Goal: Task Accomplishment & Management: Manage account settings

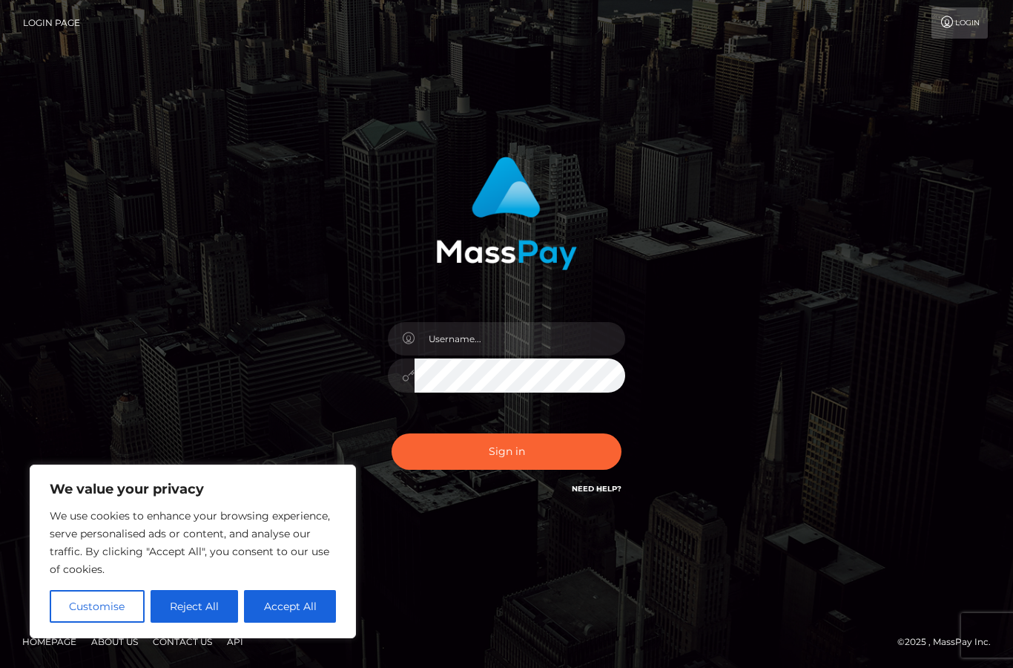
click at [288, 619] on button "Accept All" at bounding box center [290, 606] width 92 height 33
checkbox input "true"
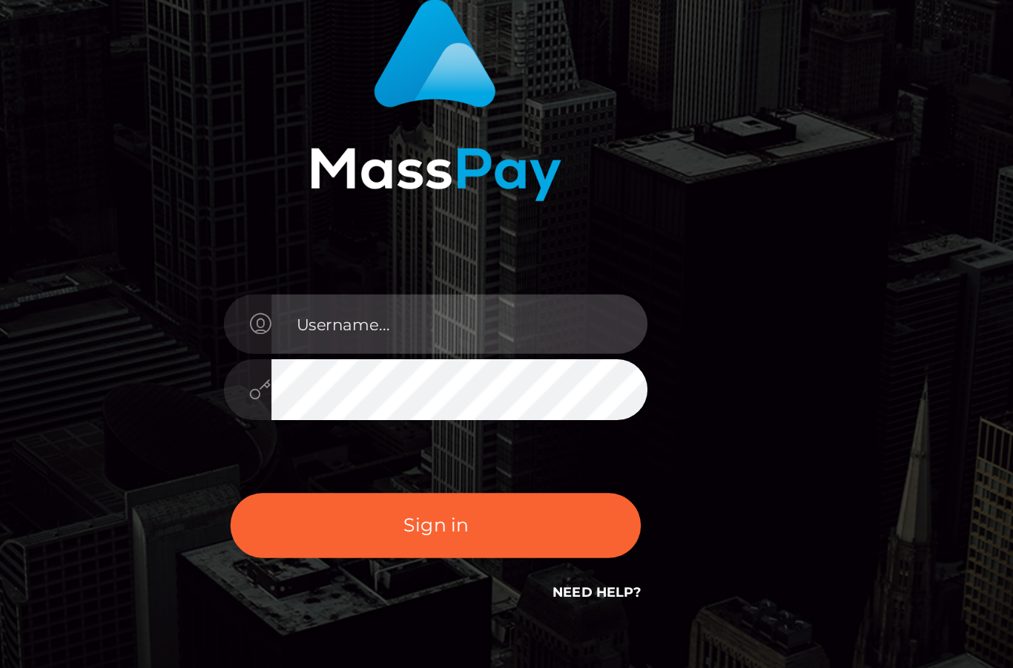
click at [415, 322] on input "text" at bounding box center [520, 338] width 211 height 33
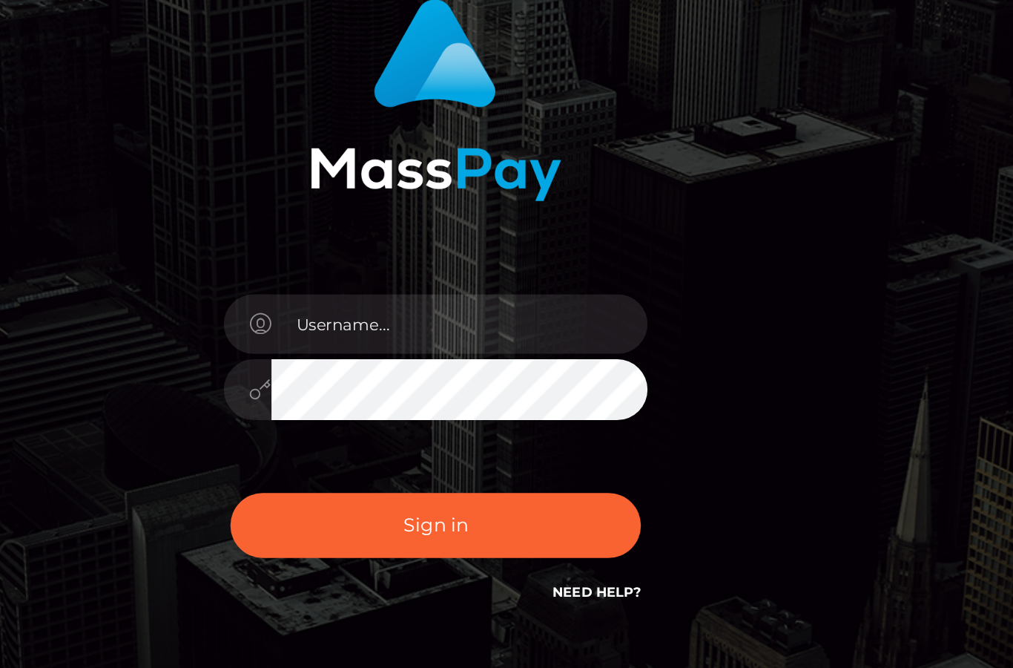
scroll to position [21, 0]
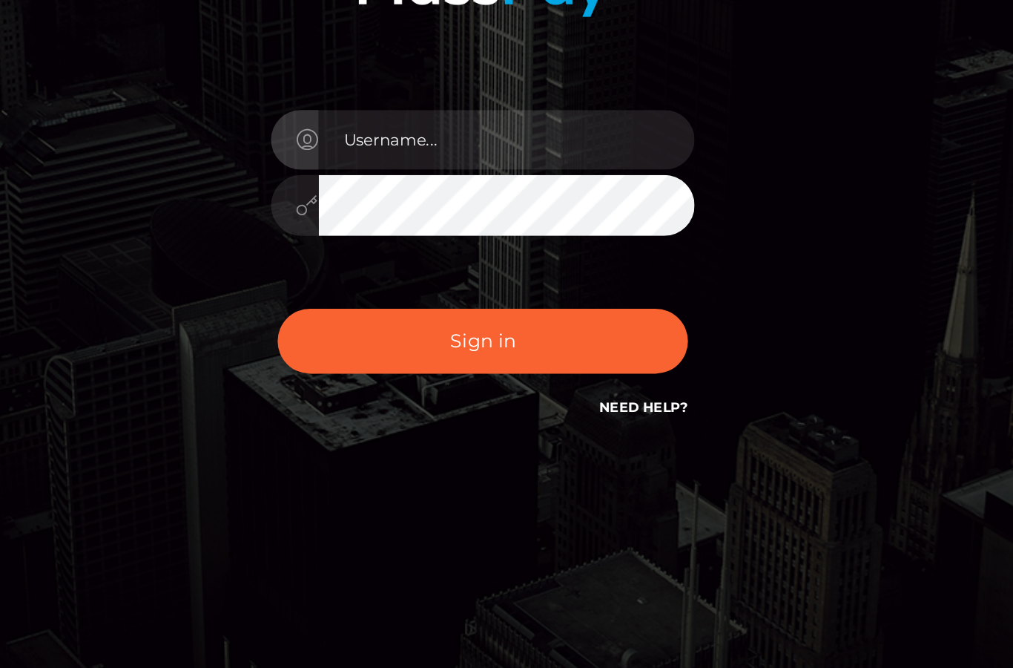
click at [497, 145] on div "Sign in" at bounding box center [507, 334] width 846 height 378
click at [392, 433] on button "Sign in" at bounding box center [507, 451] width 230 height 36
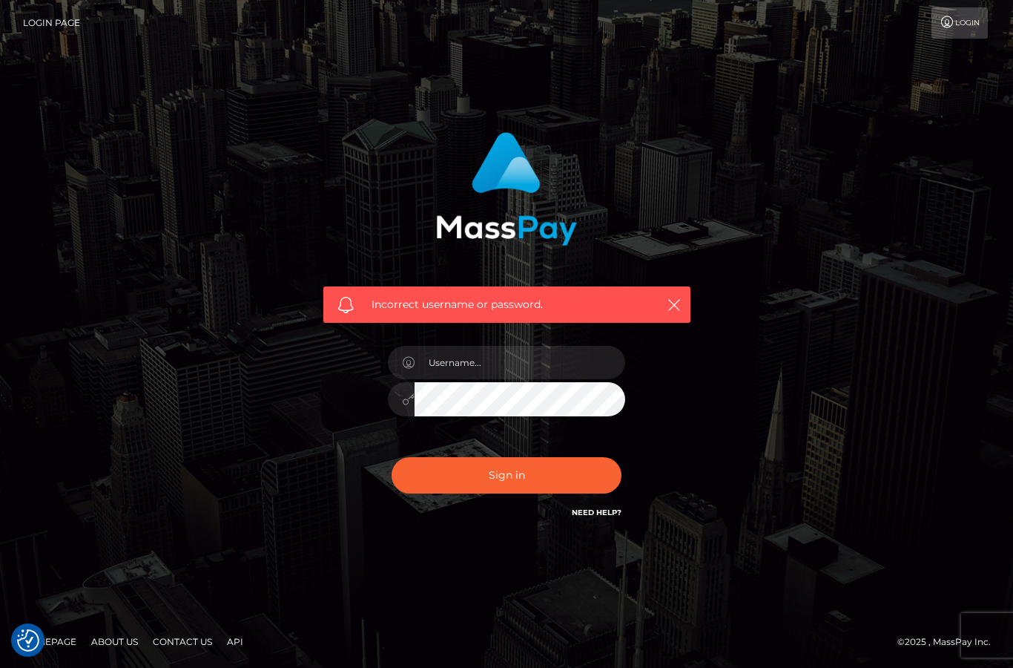
click at [488, 379] on input "text" at bounding box center [520, 362] width 211 height 33
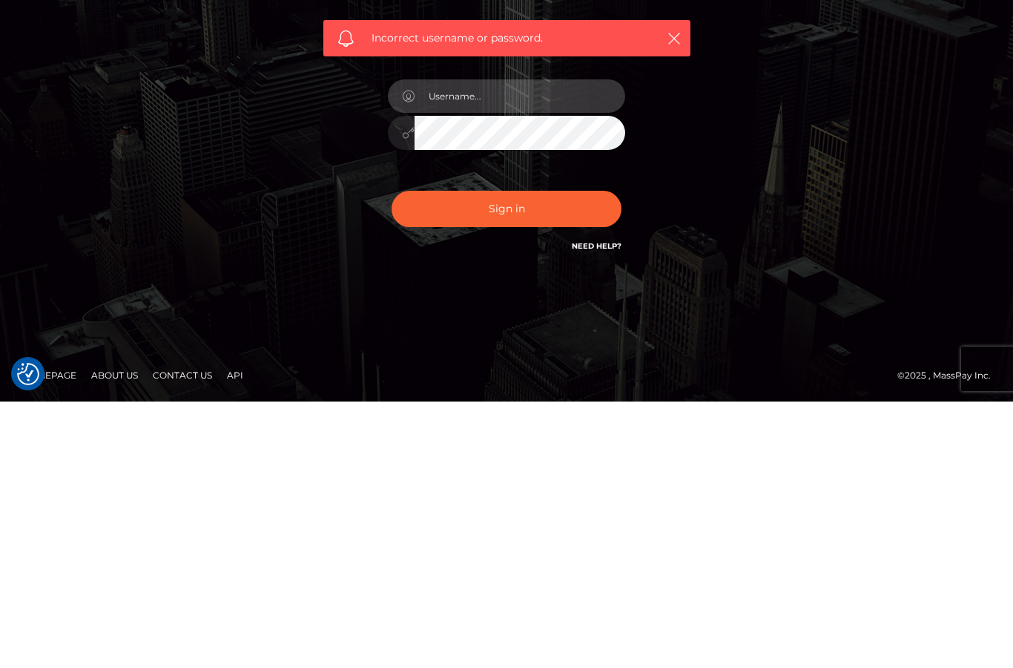
type input "[EMAIL_ADDRESS][DOMAIN_NAME]"
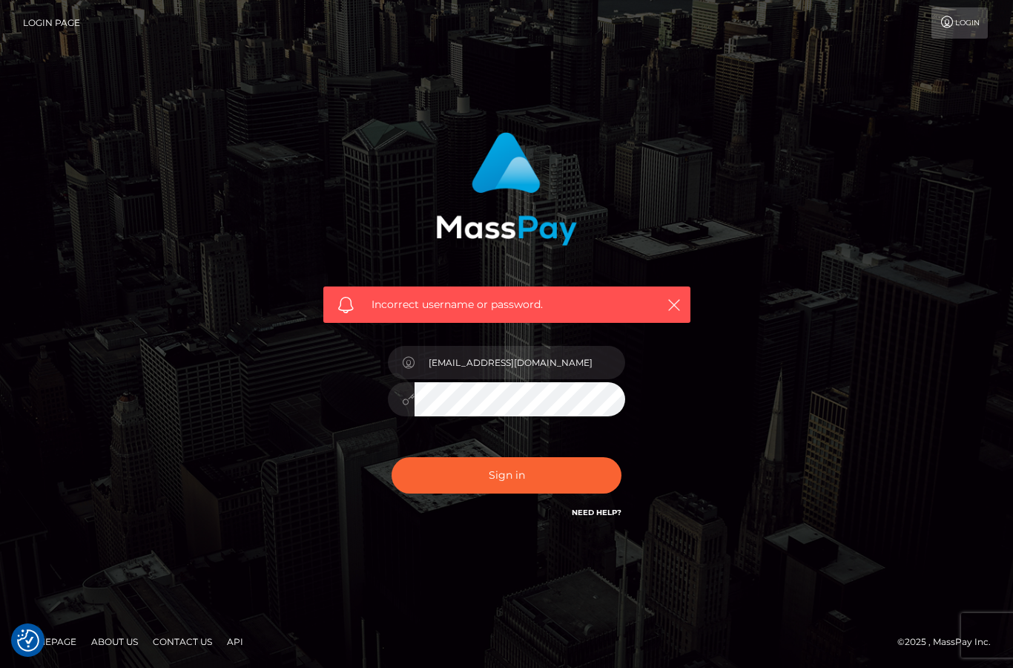
click at [550, 457] on button "Sign in" at bounding box center [507, 475] width 230 height 36
click at [553, 379] on input "text" at bounding box center [520, 362] width 211 height 33
type input "[EMAIL_ADDRESS][DOMAIN_NAME]"
click at [575, 493] on button "Sign in" at bounding box center [507, 475] width 230 height 36
click at [545, 379] on input "text" at bounding box center [520, 362] width 211 height 33
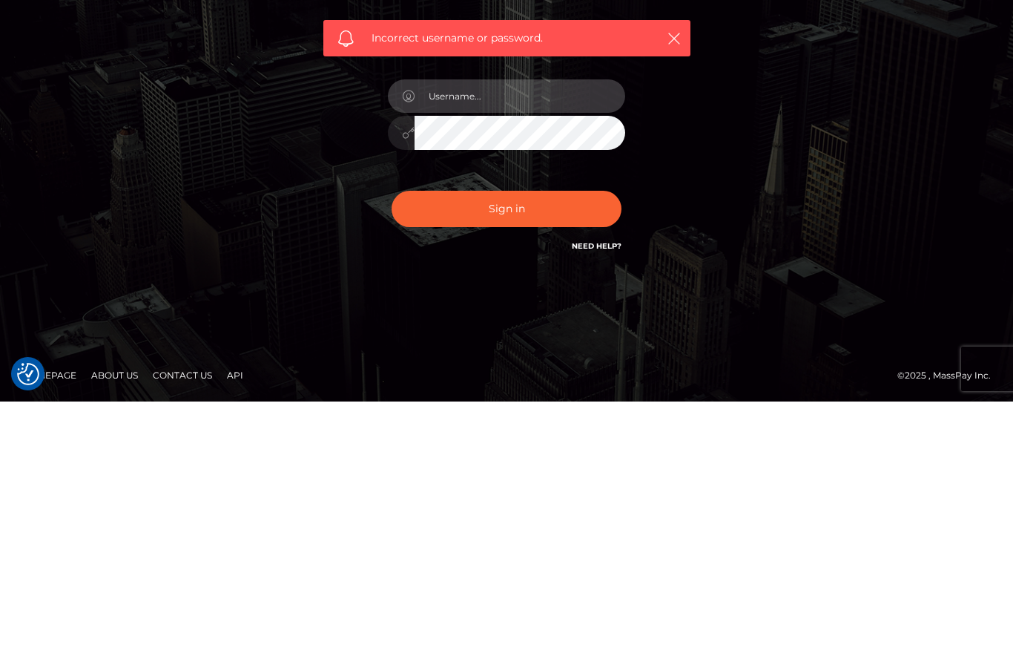
type input "y"
click at [485, 346] on input "y" at bounding box center [520, 362] width 211 height 33
type input "daiasisi@gmail.com"
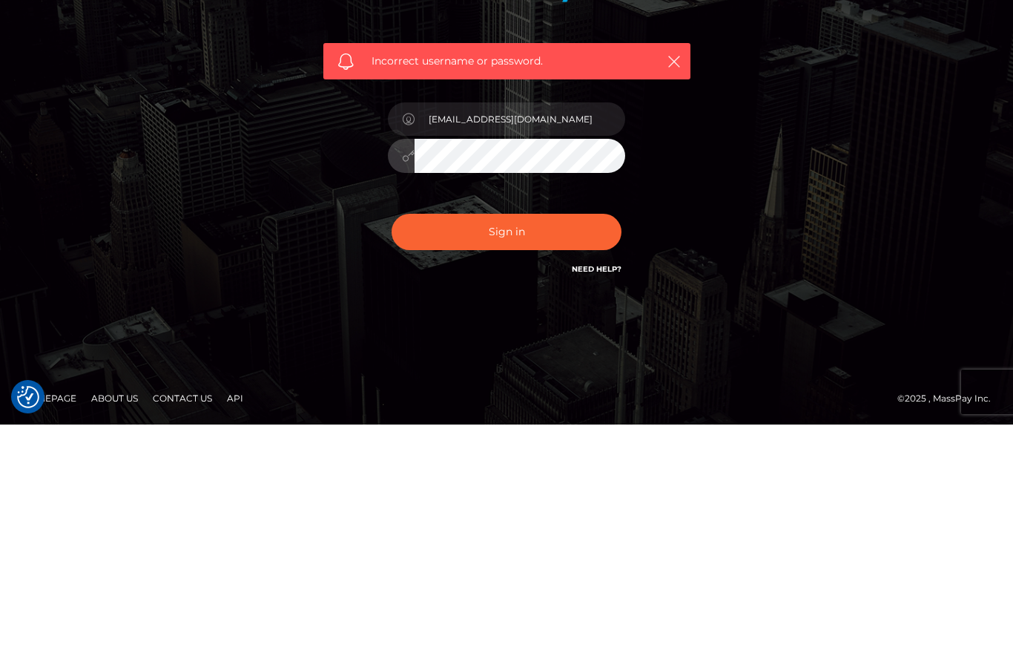
click at [553, 457] on button "Sign in" at bounding box center [507, 475] width 230 height 36
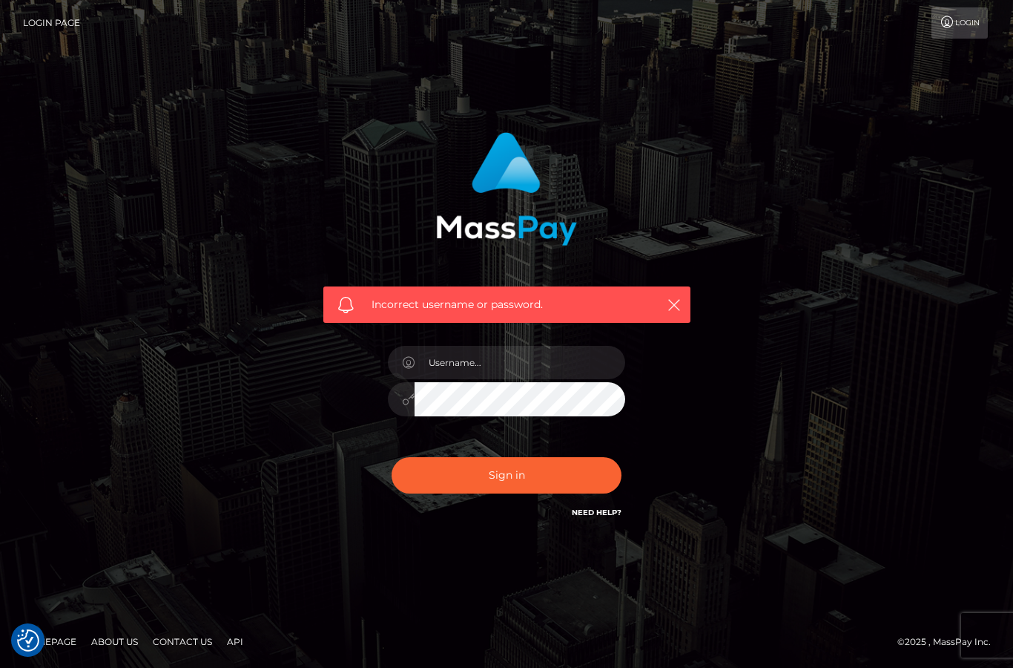
click at [530, 379] on input "text" at bounding box center [520, 362] width 211 height 33
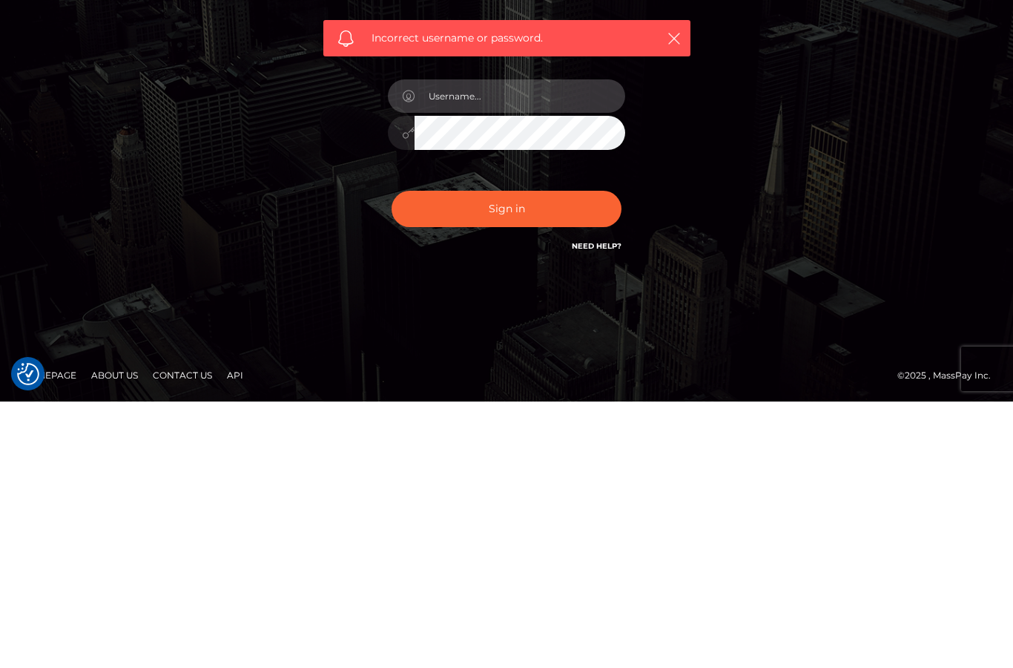
type input "7"
type input "daiasisi@gmail.com"
click at [550, 457] on button "Sign in" at bounding box center [507, 475] width 230 height 36
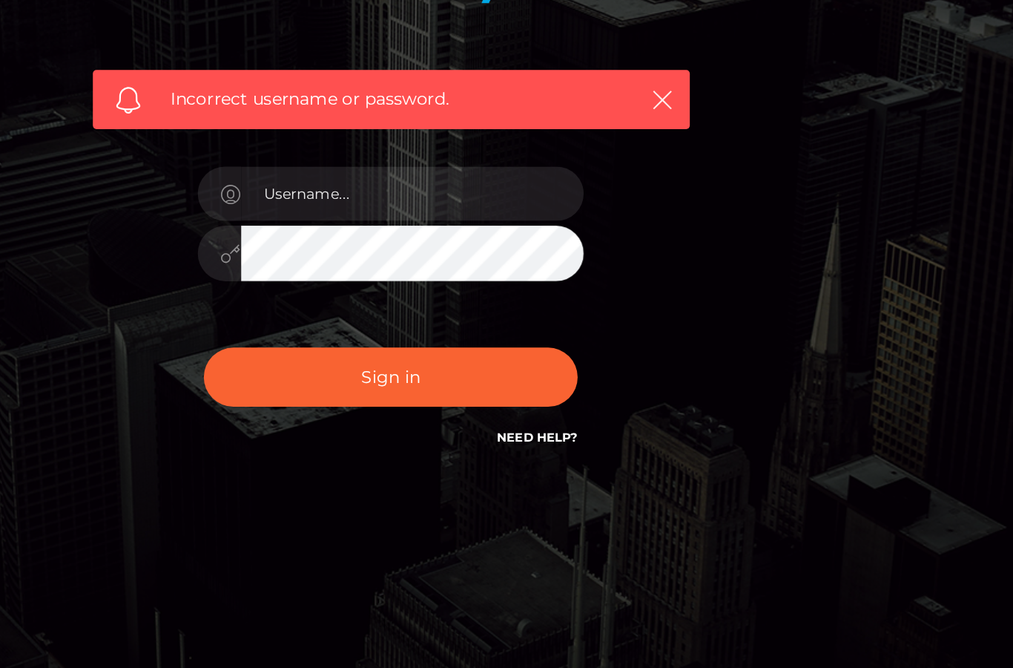
click at [572, 507] on link "Need Help?" at bounding box center [597, 512] width 50 height 10
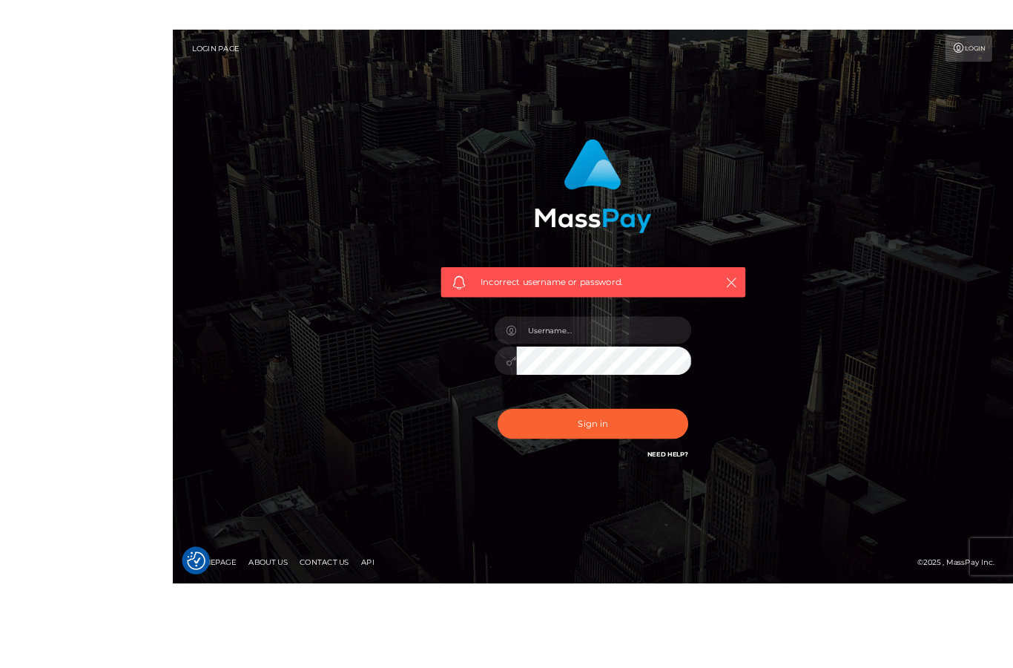
scroll to position [59, 0]
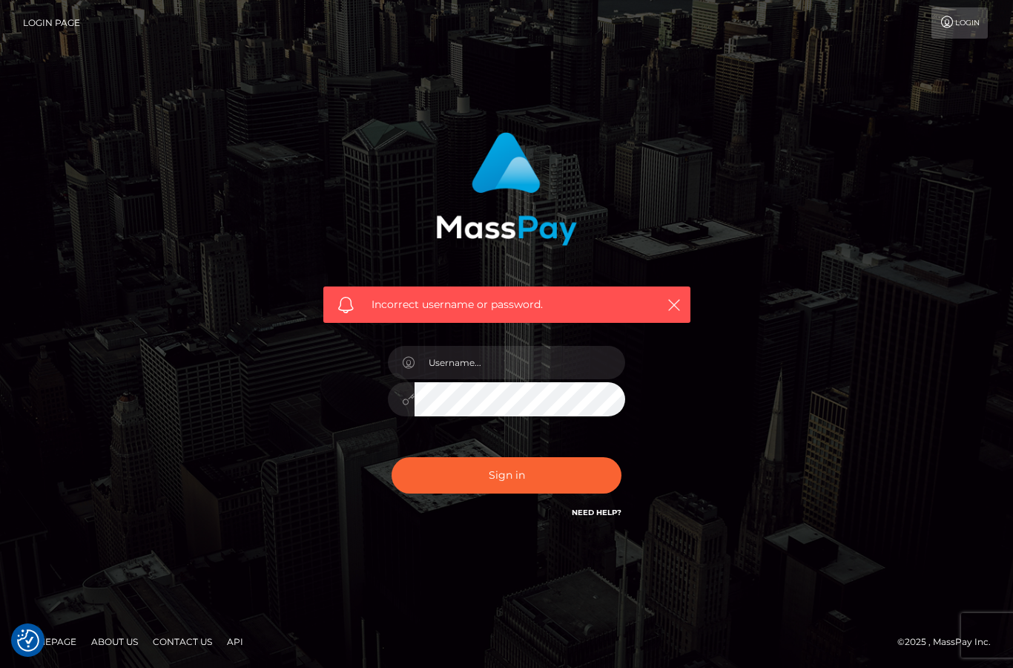
click at [681, 297] on icon "button" at bounding box center [674, 304] width 15 height 15
click at [667, 297] on icon "button" at bounding box center [674, 304] width 15 height 15
click at [602, 297] on span "Incorrect username or password." at bounding box center [507, 305] width 271 height 16
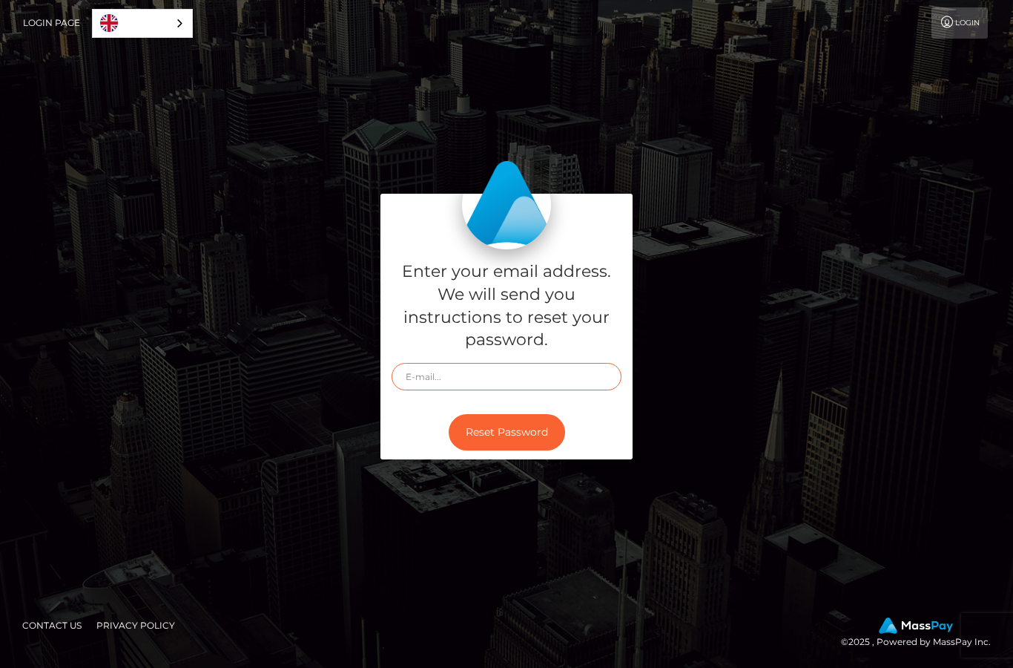
click at [513, 390] on input "text" at bounding box center [507, 376] width 230 height 27
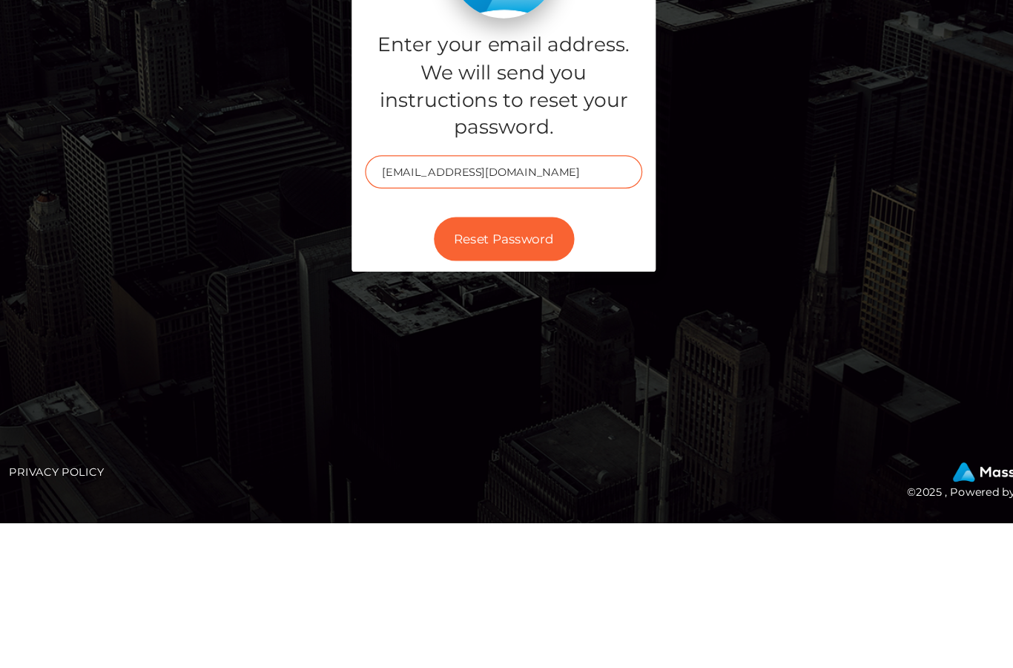
type input "daiasisi@gmail.com"
click at [449, 414] on button "Reset Password" at bounding box center [507, 432] width 116 height 36
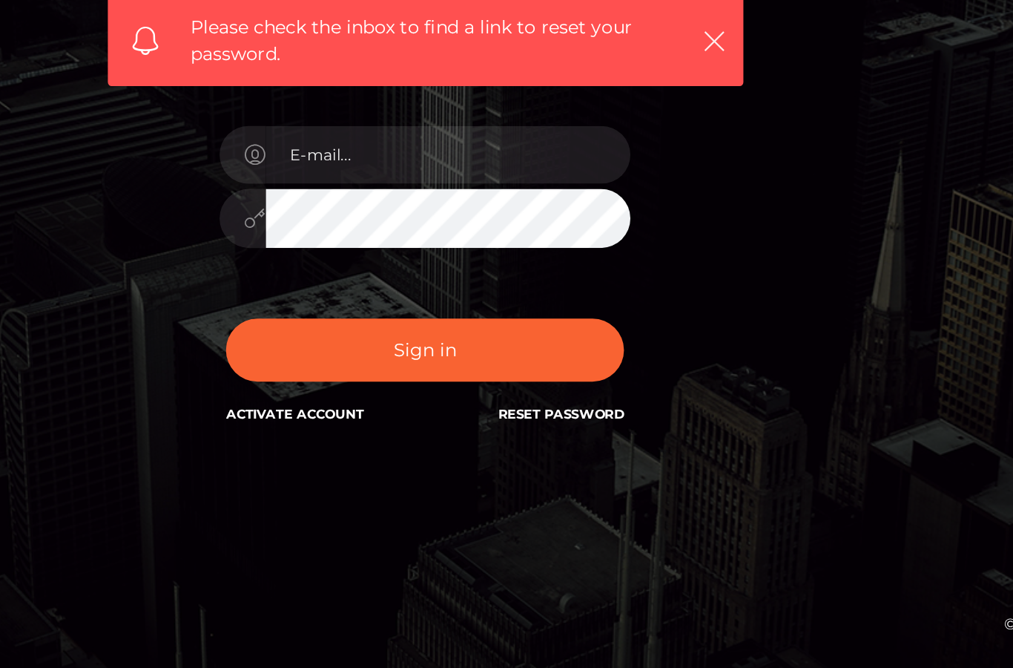
click at [549, 516] on link "Reset Password" at bounding box center [585, 521] width 73 height 10
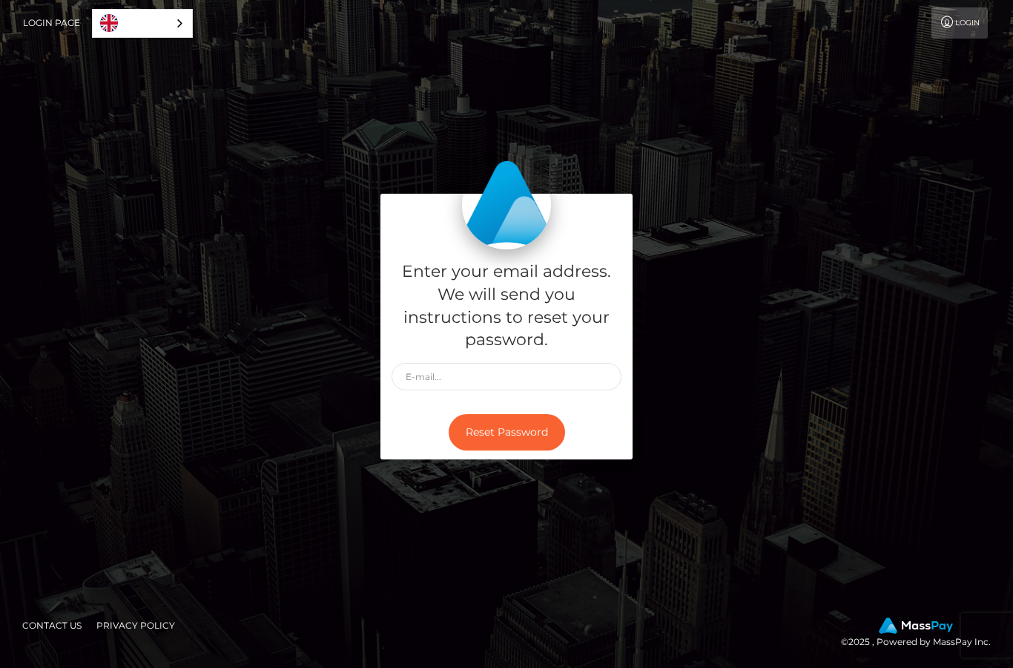
click at [546, 390] on input "text" at bounding box center [507, 376] width 230 height 27
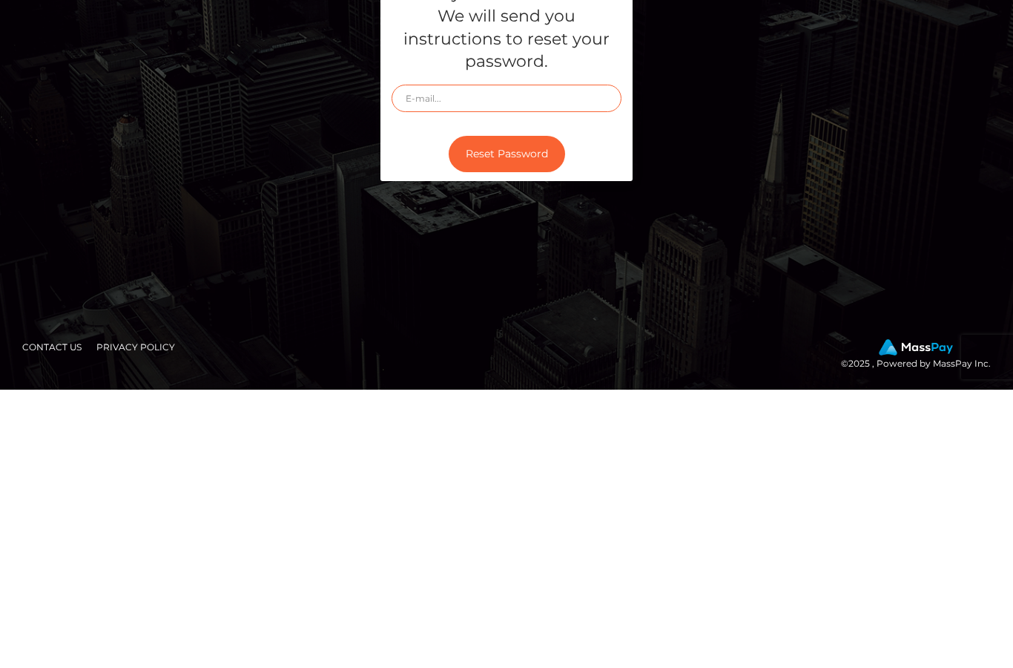
type input "[EMAIL_ADDRESS][DOMAIN_NAME]"
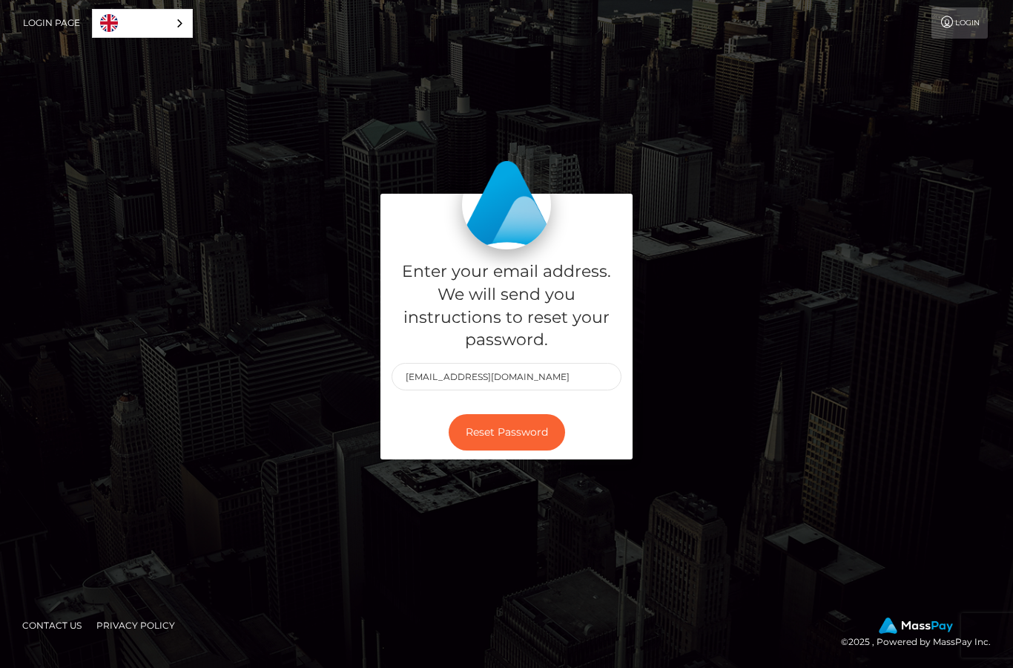
click at [537, 414] on button "Reset Password" at bounding box center [507, 432] width 116 height 36
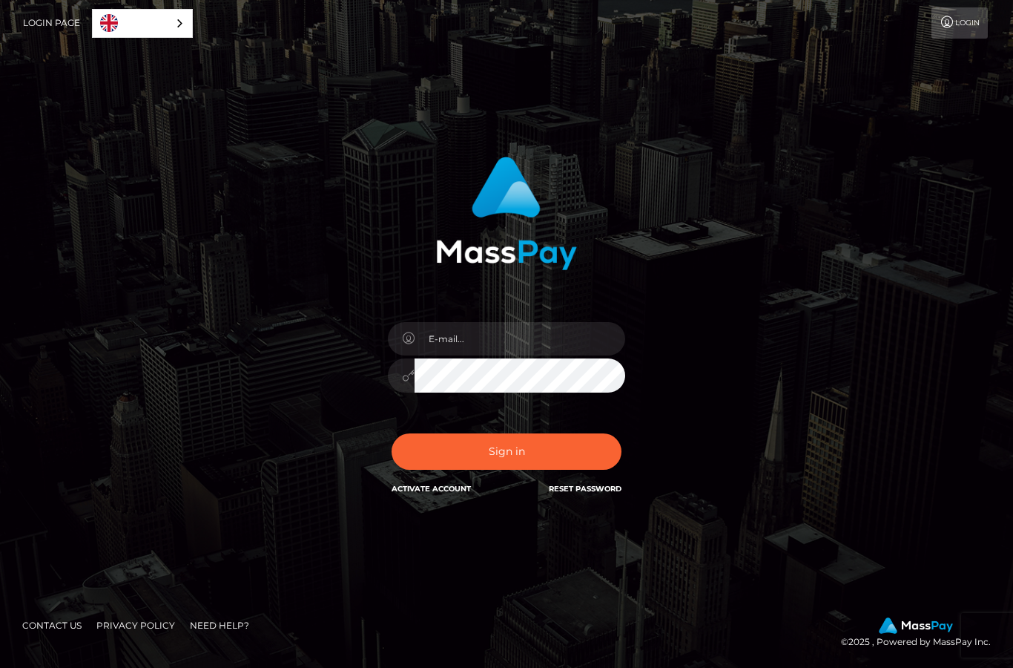
click at [531, 355] on input "email" at bounding box center [520, 338] width 211 height 33
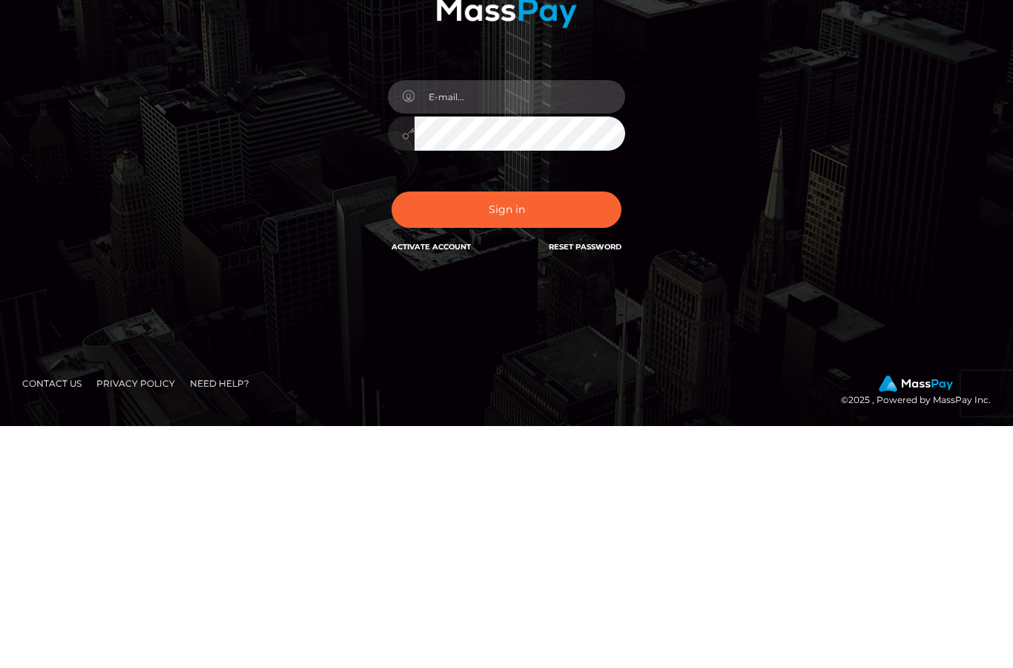
type input "daiasisi@gmail.com"
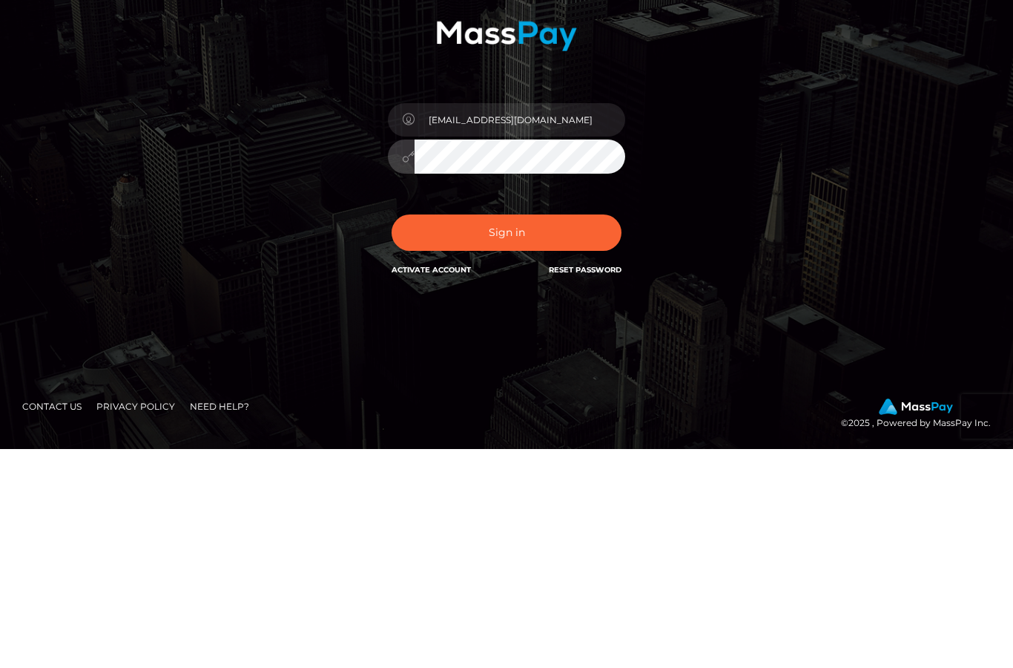
click at [521, 433] on button "Sign in" at bounding box center [507, 451] width 230 height 36
